Goal: Entertainment & Leisure: Consume media (video, audio)

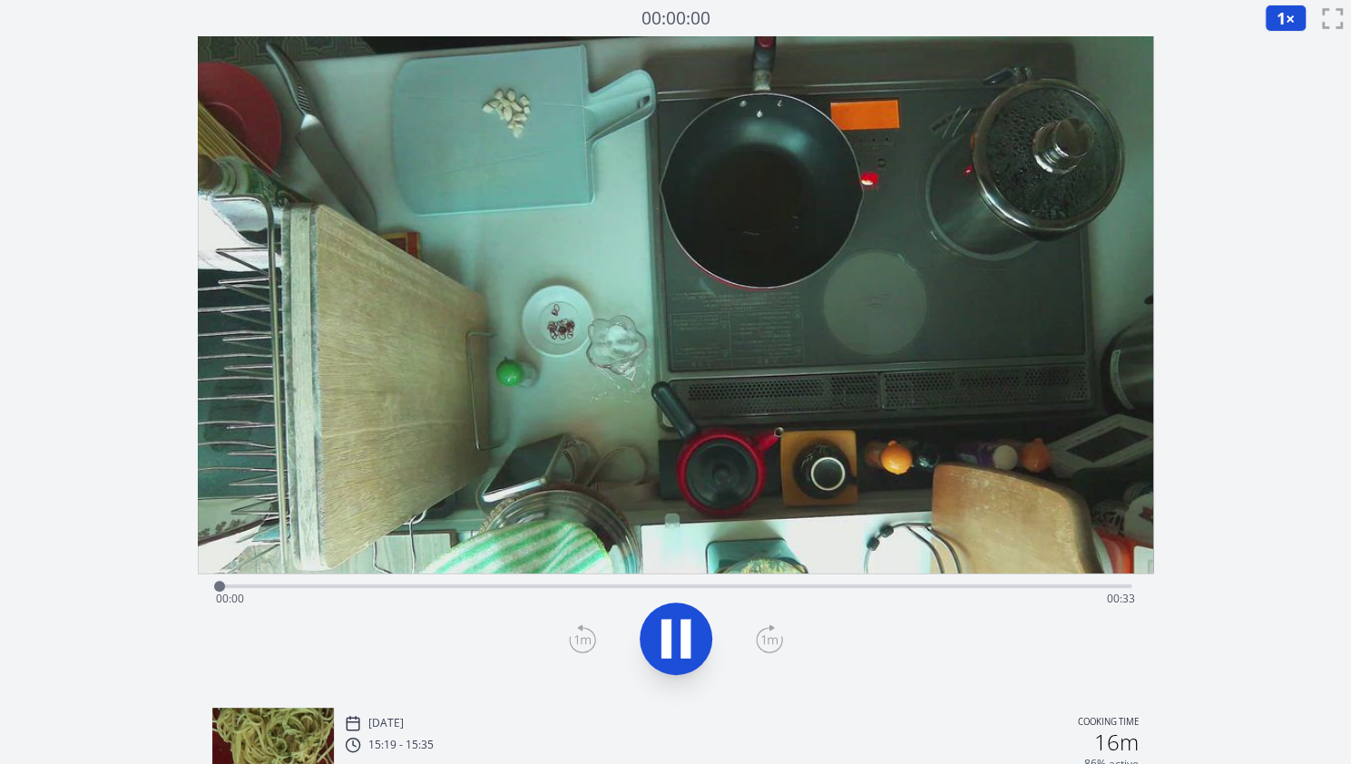
click at [1276, 20] on span "1" at bounding box center [1280, 18] width 9 height 22
click at [1172, 143] on div "Discard Recording? You will not be able to recover this once discarded. Cancel …" at bounding box center [675, 553] width 1351 height 1107
click at [1275, 157] on li "2×" at bounding box center [1290, 159] width 51 height 29
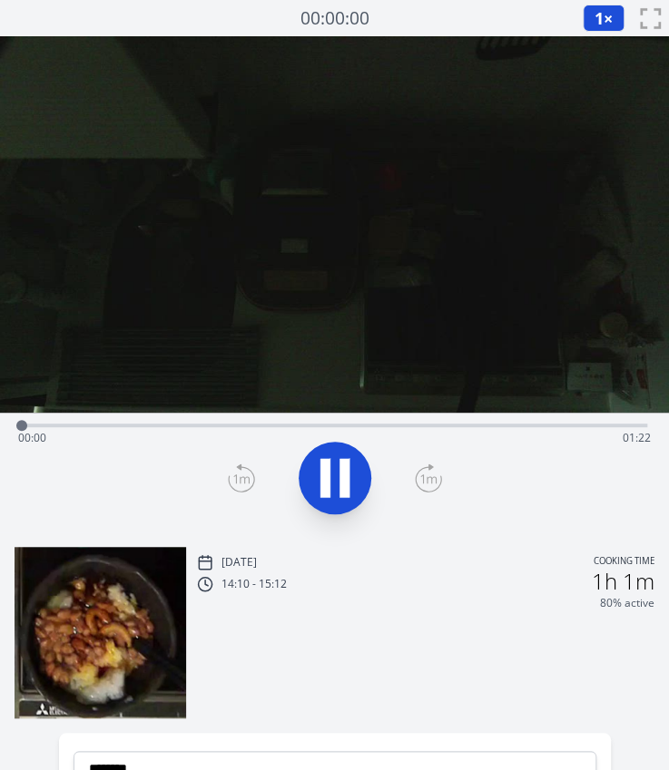
click at [306, 421] on div "Time elapsed: 00:00 Time remaining: 01:22" at bounding box center [334, 424] width 625 height 22
click at [383, 419] on div "Time elapsed: 00:37 Time remaining: 00:45" at bounding box center [334, 424] width 625 height 22
click at [336, 465] on icon at bounding box center [334, 478] width 51 height 51
click at [334, 469] on icon at bounding box center [334, 478] width 51 height 51
click at [419, 424] on div "Time elapsed: 00:58 Time remaining: 00:24" at bounding box center [334, 438] width 632 height 29
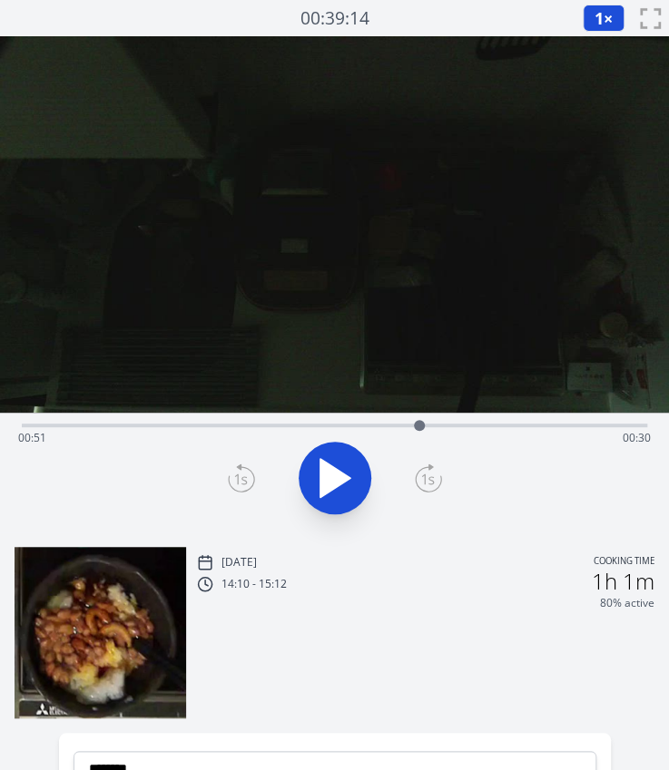
click at [461, 422] on div "Time elapsed: 00:51 Time remaining: 00:30" at bounding box center [334, 424] width 625 height 22
click at [483, 422] on div "Time elapsed: 00:57 Time remaining: 00:25" at bounding box center [334, 424] width 625 height 22
click at [540, 418] on div "Time elapsed: 01:00 Time remaining: 00:22" at bounding box center [334, 424] width 625 height 22
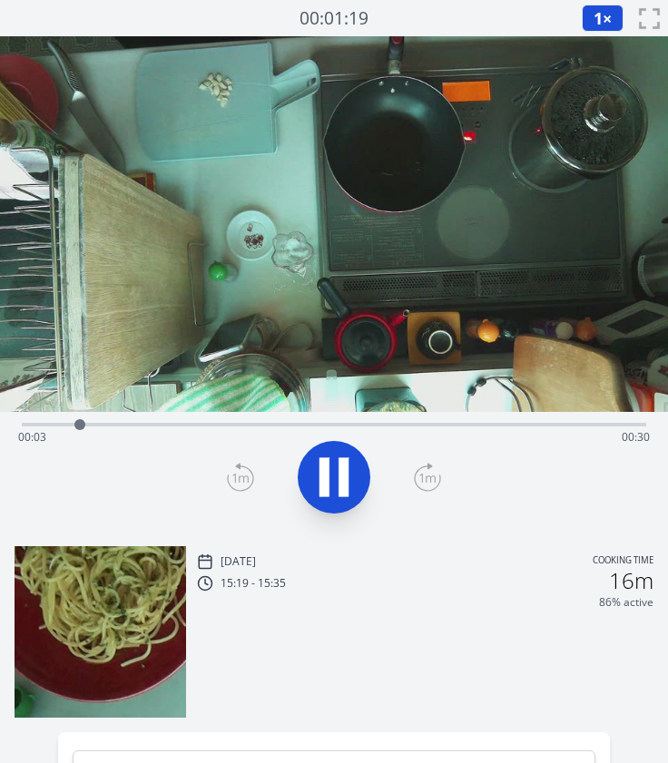
click at [227, 433] on div "Time elapsed: 00:03 Time remaining: 00:30" at bounding box center [333, 437] width 631 height 29
click at [303, 423] on div "Time elapsed: 00:11 Time remaining: 00:22" at bounding box center [333, 437] width 631 height 29
click at [451, 422] on div "Time elapsed: 00:15 Time remaining: 00:18" at bounding box center [334, 423] width 624 height 22
click at [336, 473] on icon at bounding box center [333, 477] width 51 height 51
click at [490, 424] on div "Time elapsed: 00:25 Time remaining: 00:08" at bounding box center [333, 437] width 631 height 29
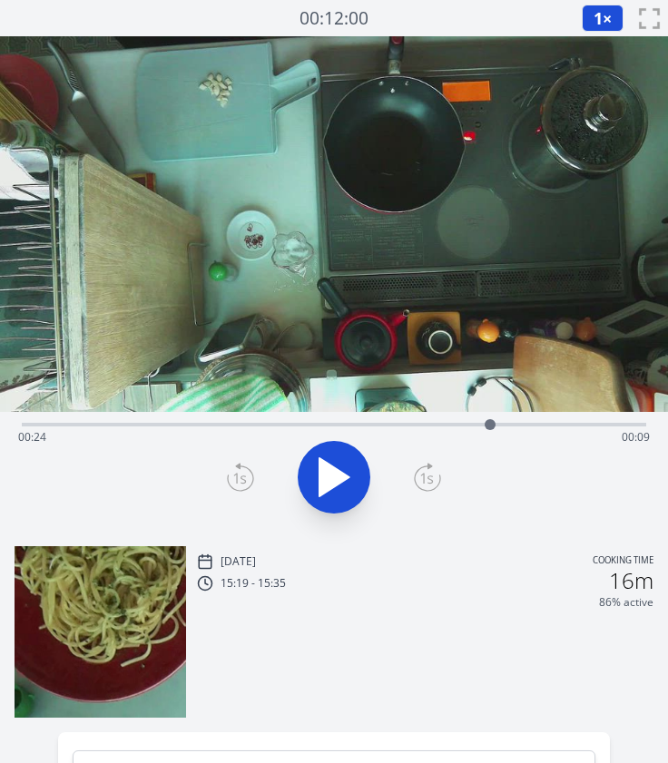
click at [478, 424] on div at bounding box center [489, 424] width 27 height 27
